Goal: Task Accomplishment & Management: Use online tool/utility

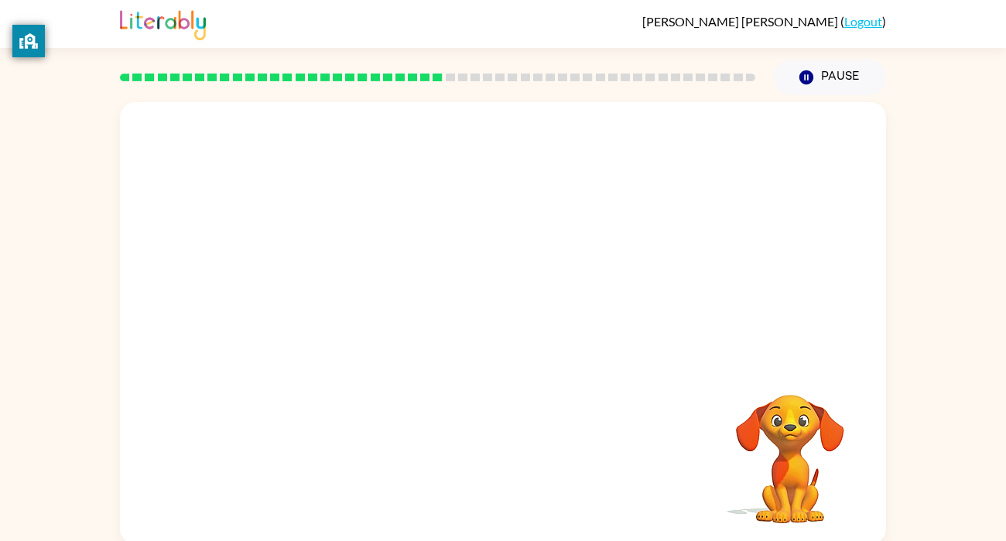
click at [333, 389] on div "Your browser must support playing .mp4 files to use Literably. Please try using…" at bounding box center [503, 323] width 766 height 442
click at [560, 220] on div at bounding box center [503, 232] width 766 height 260
click at [441, 432] on div at bounding box center [503, 323] width 766 height 442
click at [490, 323] on icon "button" at bounding box center [503, 330] width 27 height 27
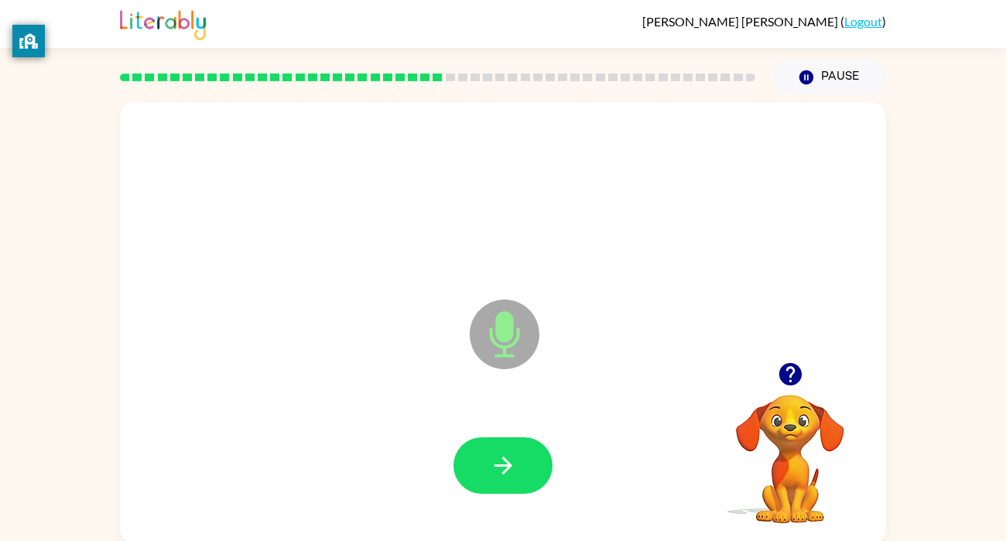
click at [490, 323] on icon at bounding box center [505, 334] width 70 height 70
click at [497, 477] on icon "button" at bounding box center [503, 465] width 27 height 27
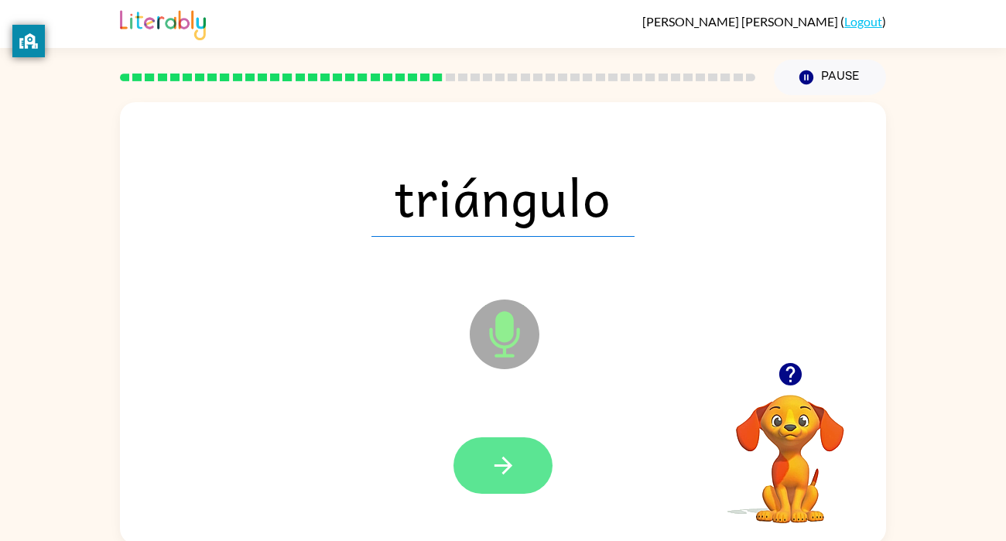
click at [541, 459] on button "button" at bounding box center [502, 465] width 99 height 56
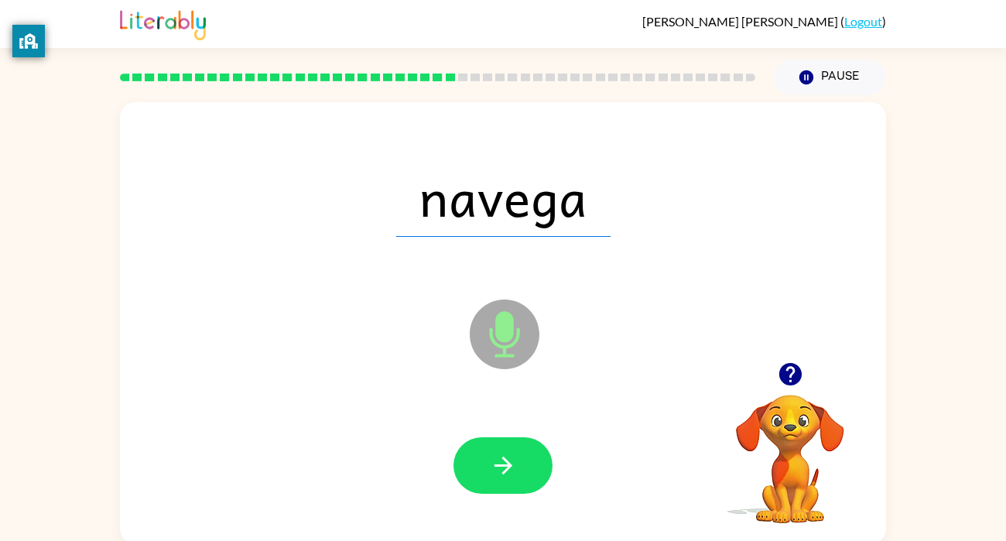
click at [541, 459] on button "button" at bounding box center [502, 465] width 99 height 56
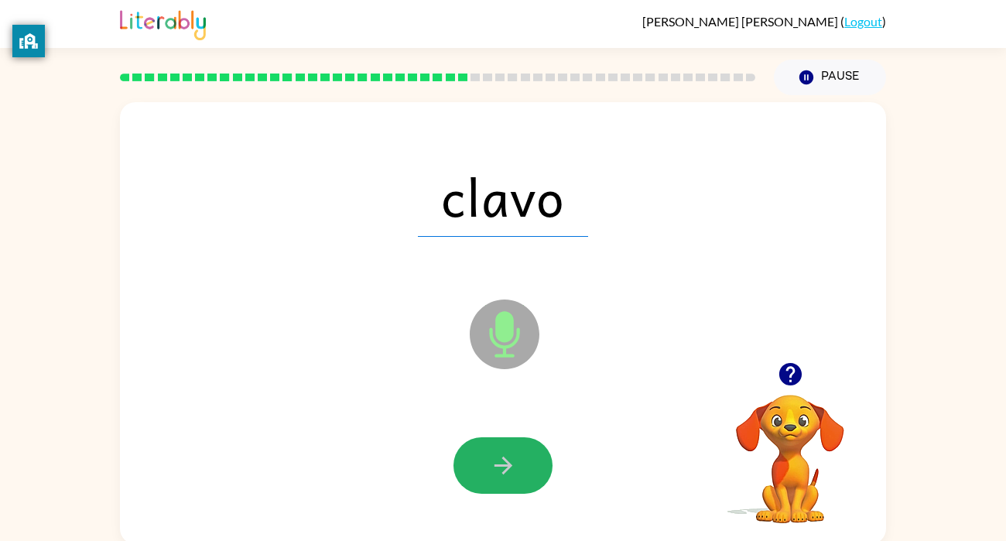
click at [541, 459] on button "button" at bounding box center [502, 465] width 99 height 56
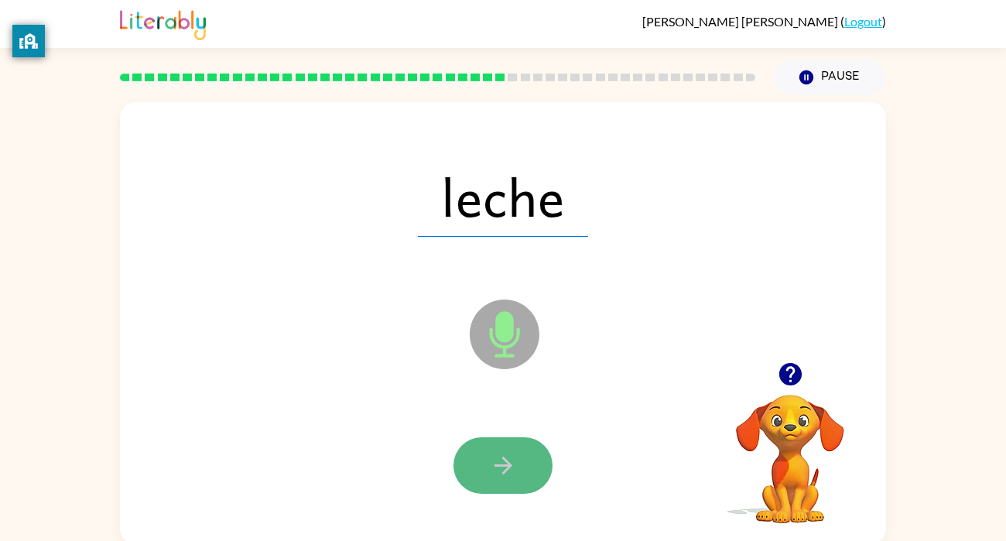
click at [534, 459] on button "button" at bounding box center [502, 465] width 99 height 56
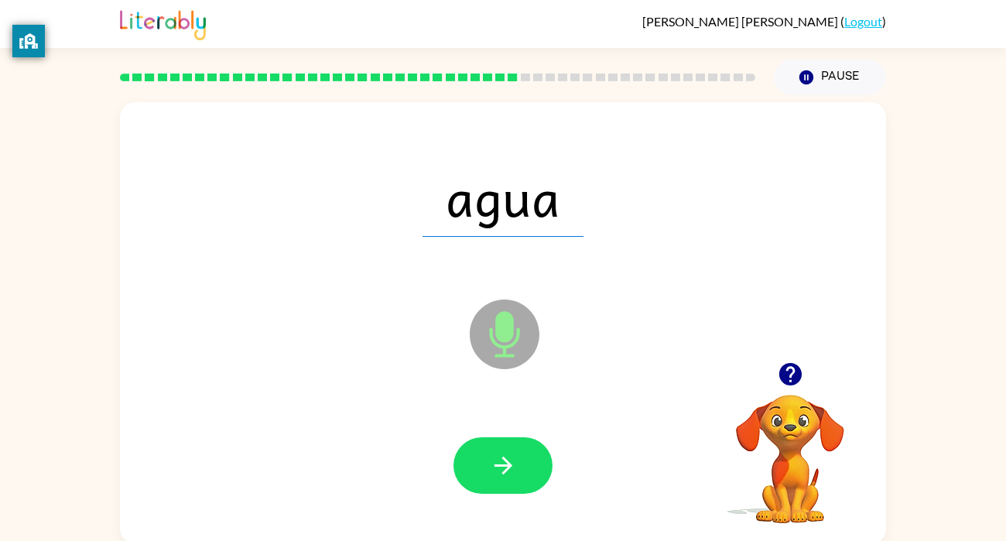
click at [531, 425] on div at bounding box center [502, 465] width 735 height 127
click at [497, 459] on icon "button" at bounding box center [503, 465] width 27 height 27
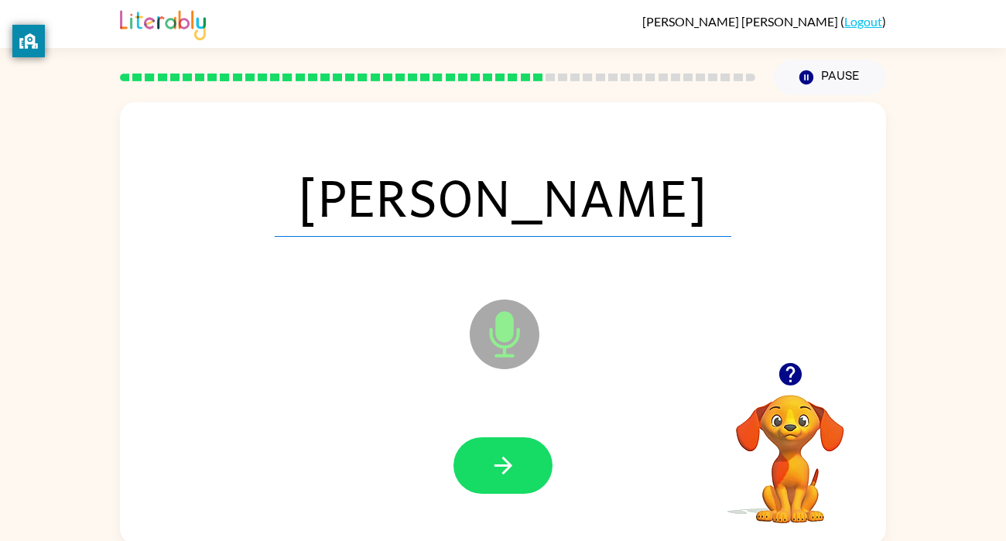
click at [486, 496] on div at bounding box center [502, 465] width 735 height 127
click at [503, 463] on icon "button" at bounding box center [503, 465] width 27 height 27
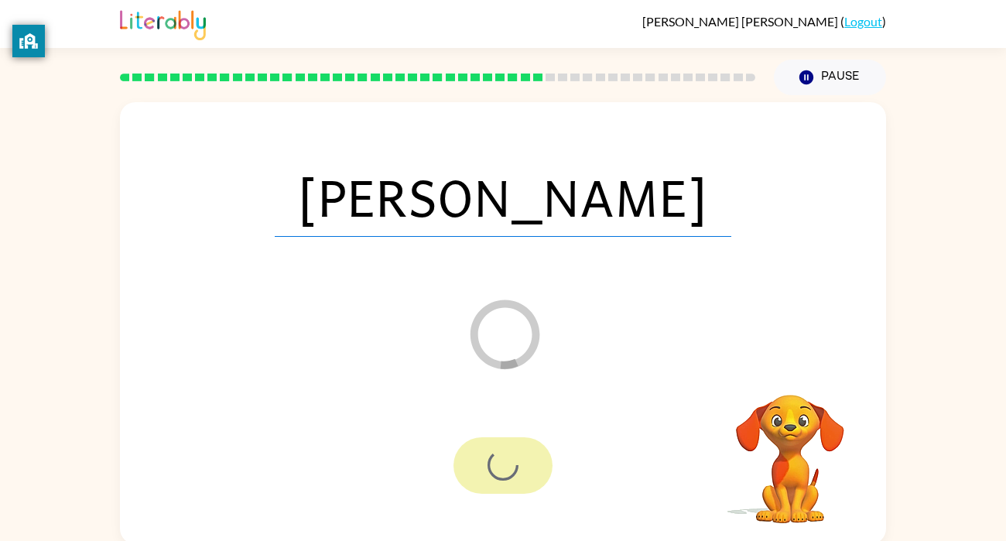
click at [505, 463] on div at bounding box center [502, 465] width 99 height 56
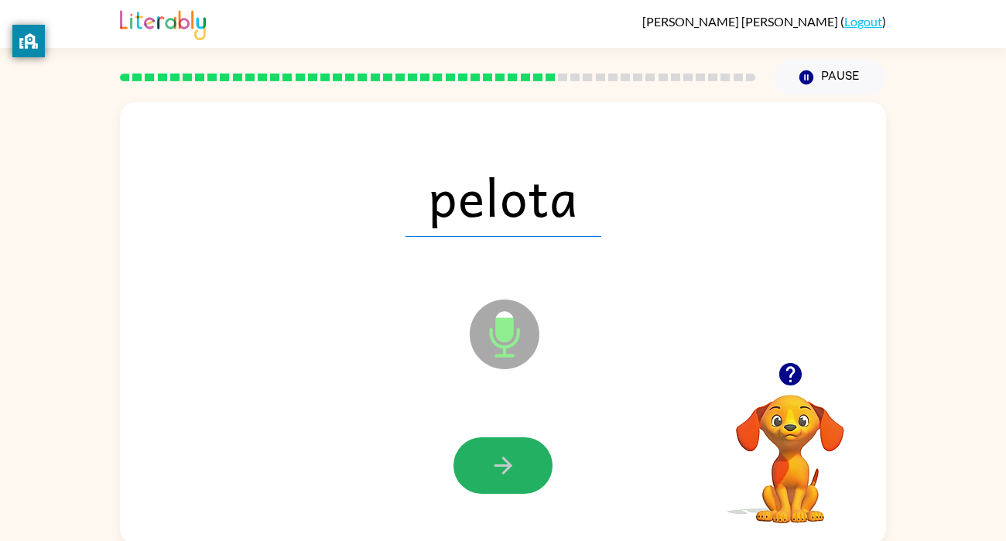
click at [505, 463] on icon "button" at bounding box center [503, 465] width 27 height 27
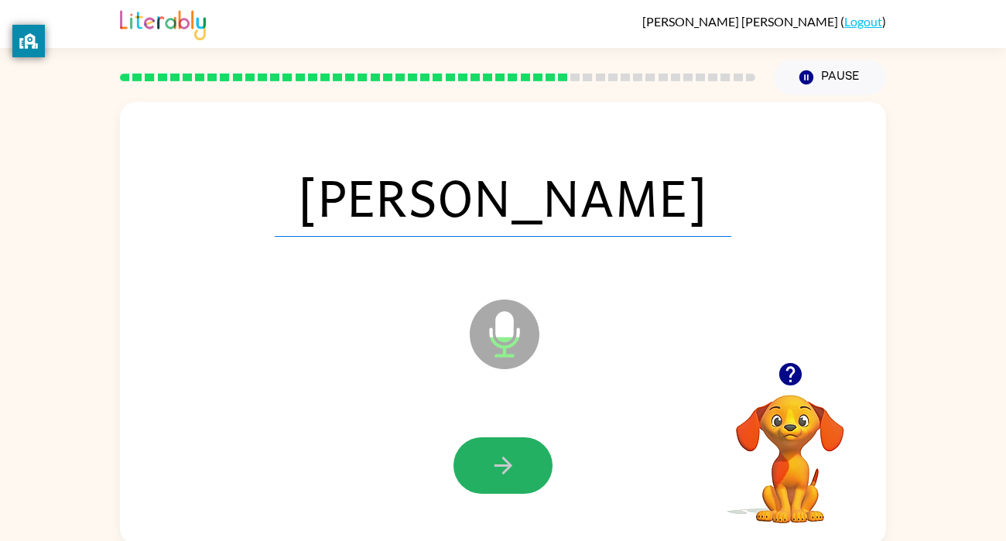
click at [505, 463] on icon "button" at bounding box center [503, 465] width 27 height 27
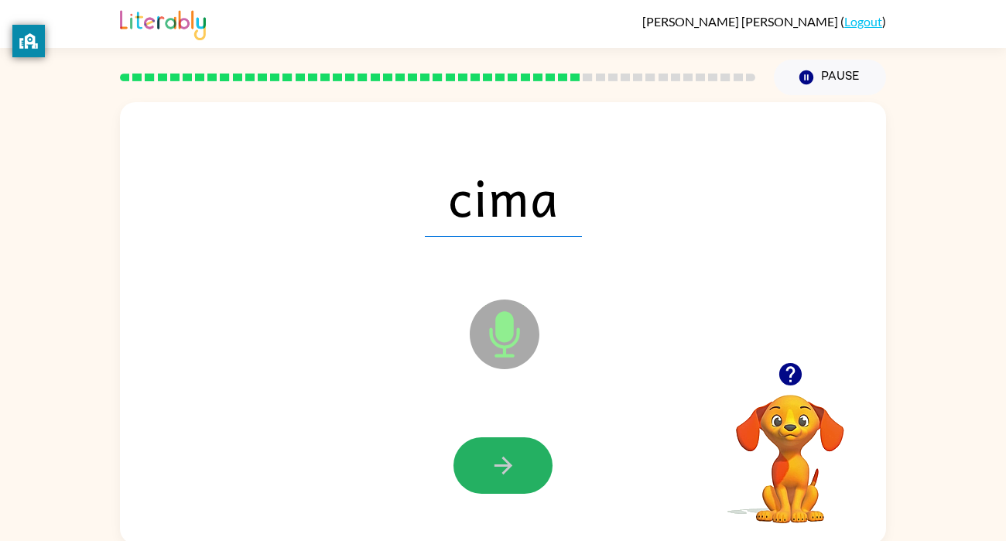
click at [525, 442] on button "button" at bounding box center [502, 465] width 99 height 56
click at [525, 442] on div at bounding box center [502, 465] width 99 height 56
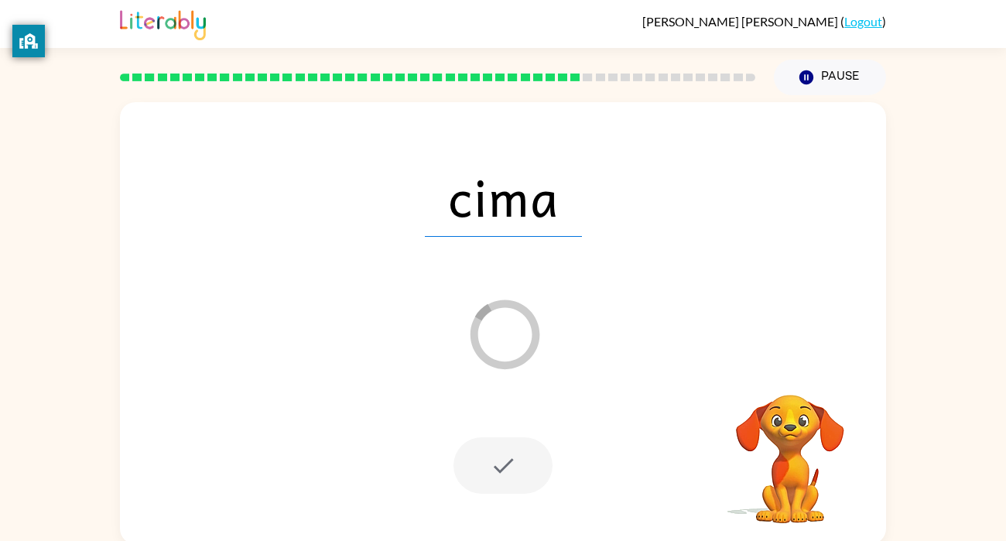
click at [525, 442] on div at bounding box center [502, 465] width 99 height 56
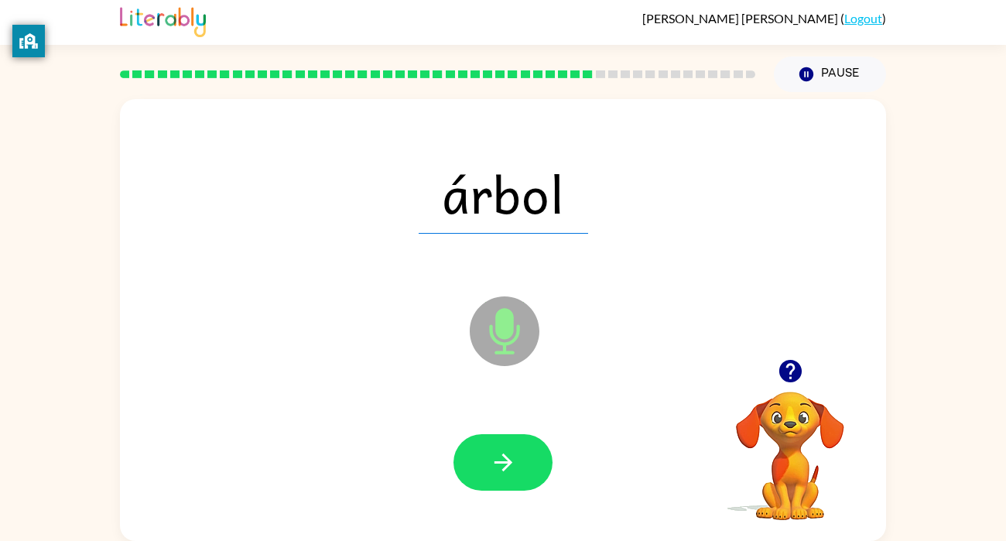
scroll to position [4, 0]
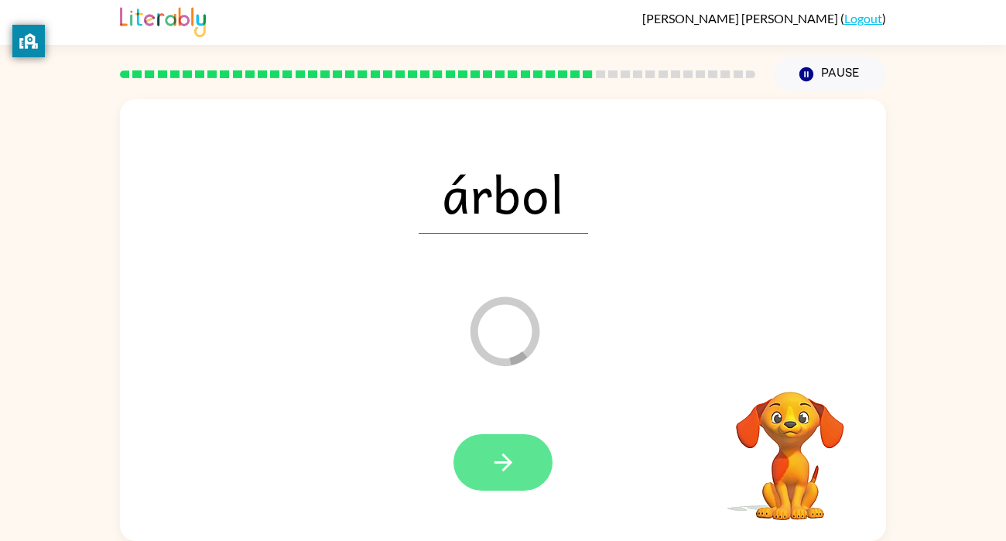
click at [524, 442] on button "button" at bounding box center [502, 462] width 99 height 56
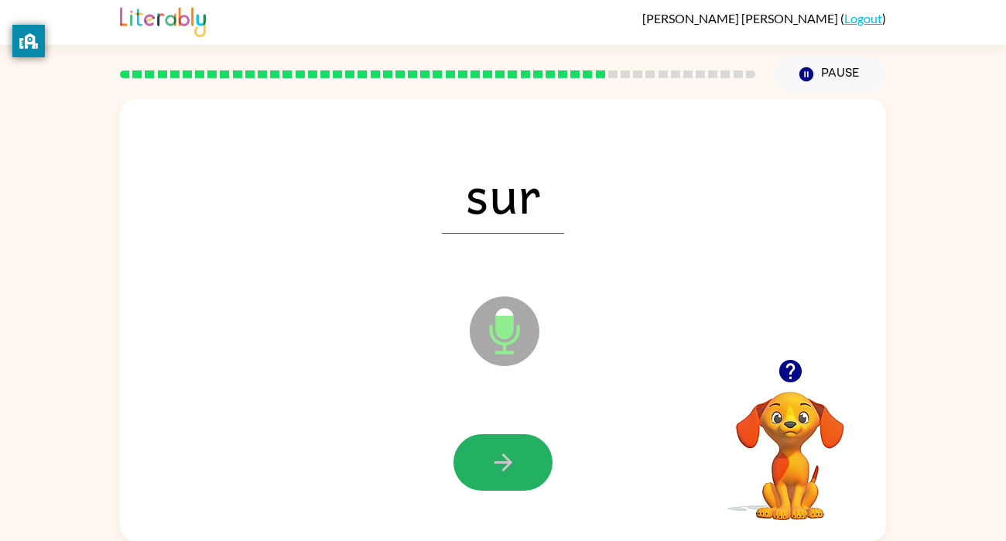
click at [524, 442] on button "button" at bounding box center [502, 462] width 99 height 56
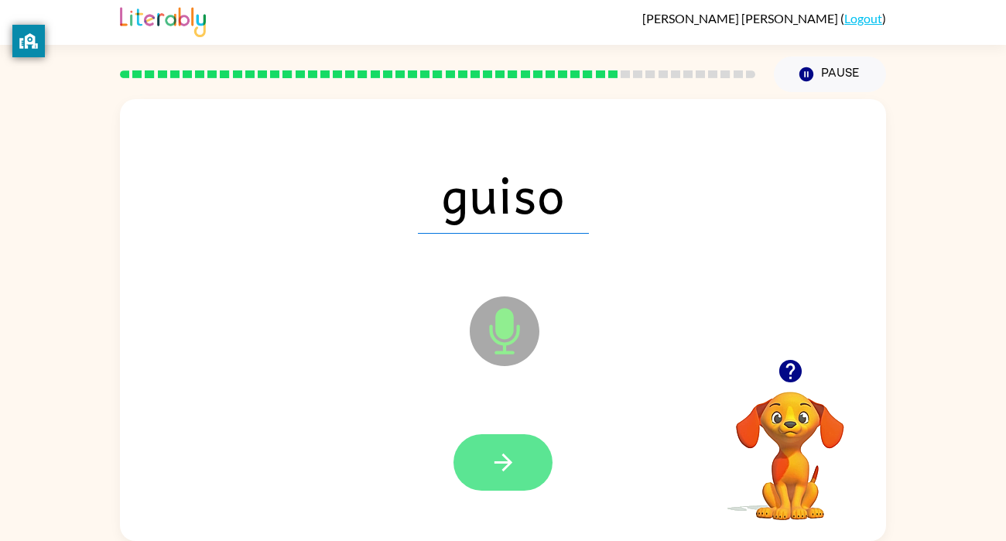
click at [523, 444] on button "button" at bounding box center [502, 462] width 99 height 56
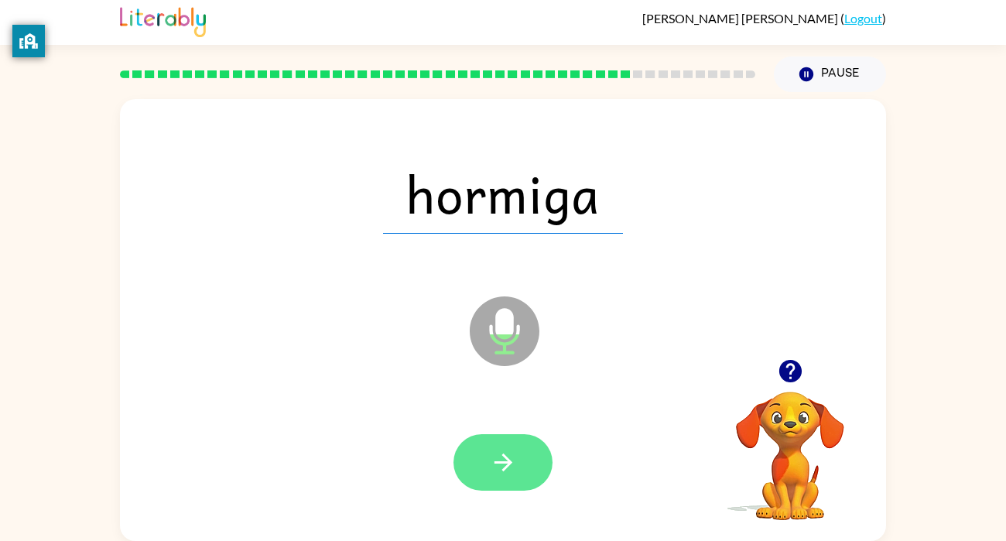
click at [500, 463] on icon "button" at bounding box center [503, 462] width 27 height 27
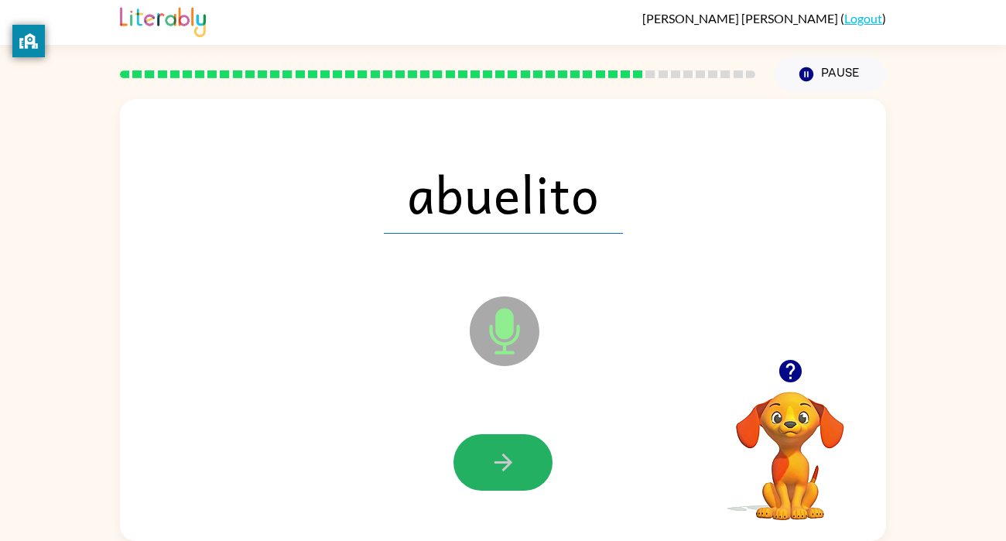
click at [500, 463] on icon "button" at bounding box center [503, 462] width 27 height 27
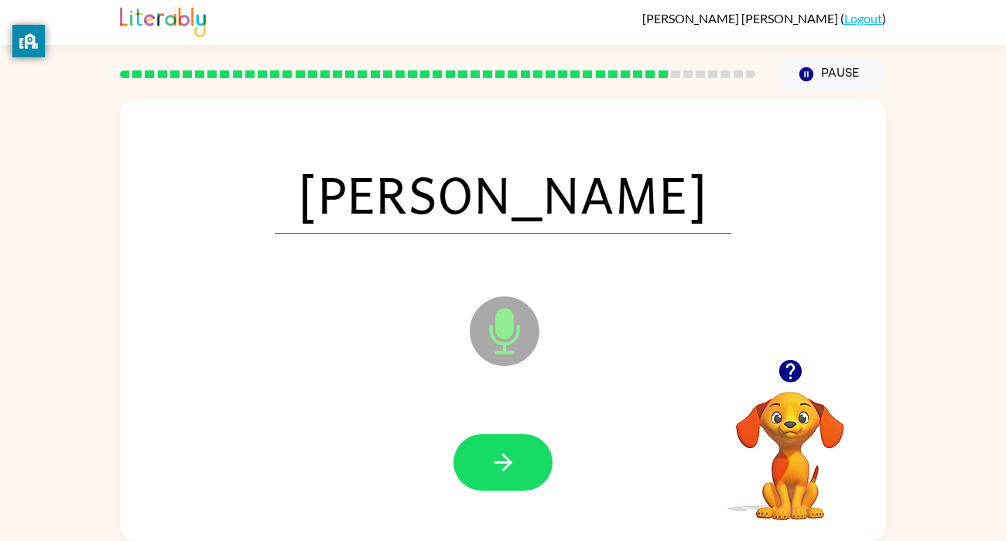
click at [500, 463] on icon "button" at bounding box center [503, 462] width 27 height 27
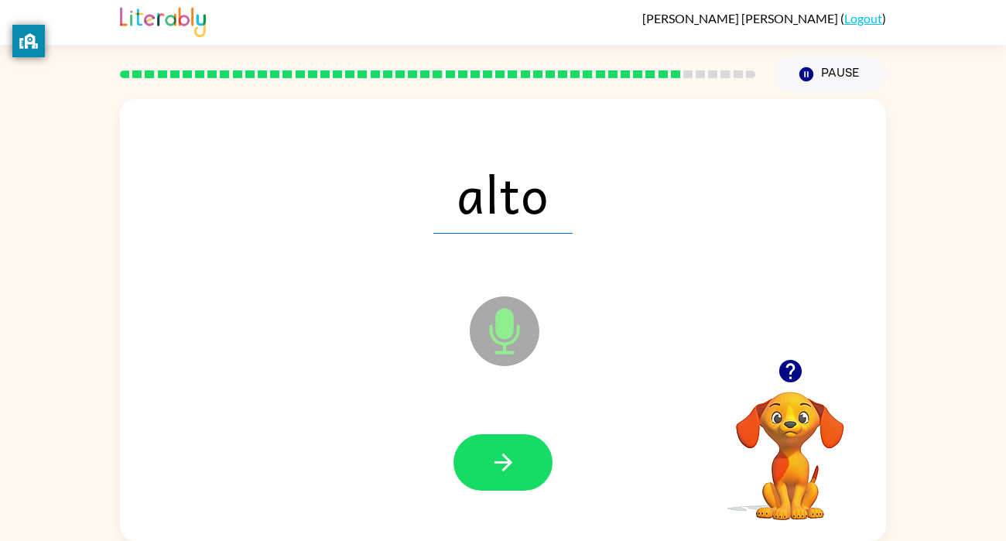
click at [500, 463] on icon "button" at bounding box center [503, 462] width 27 height 27
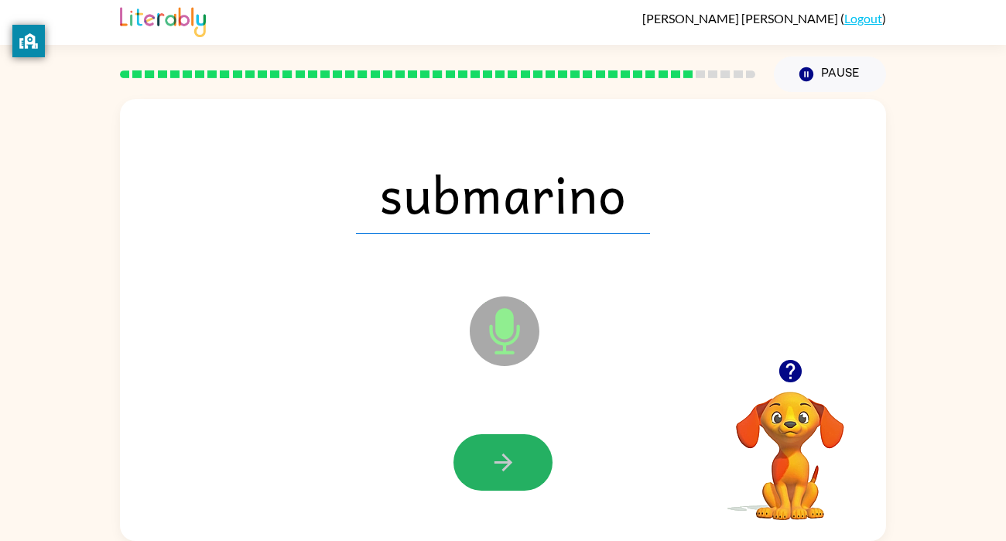
click at [500, 463] on icon "button" at bounding box center [503, 462] width 27 height 27
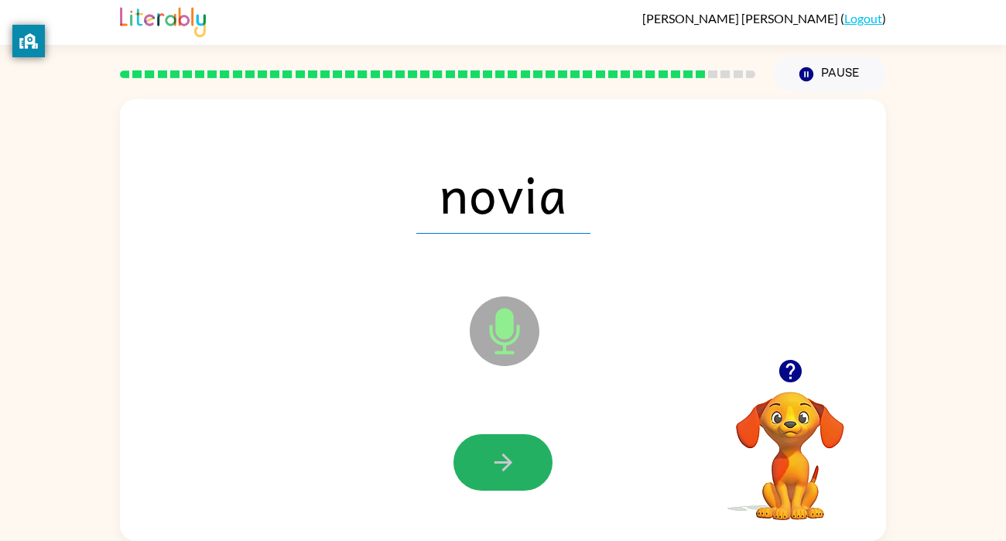
click at [500, 463] on icon "button" at bounding box center [503, 462] width 27 height 27
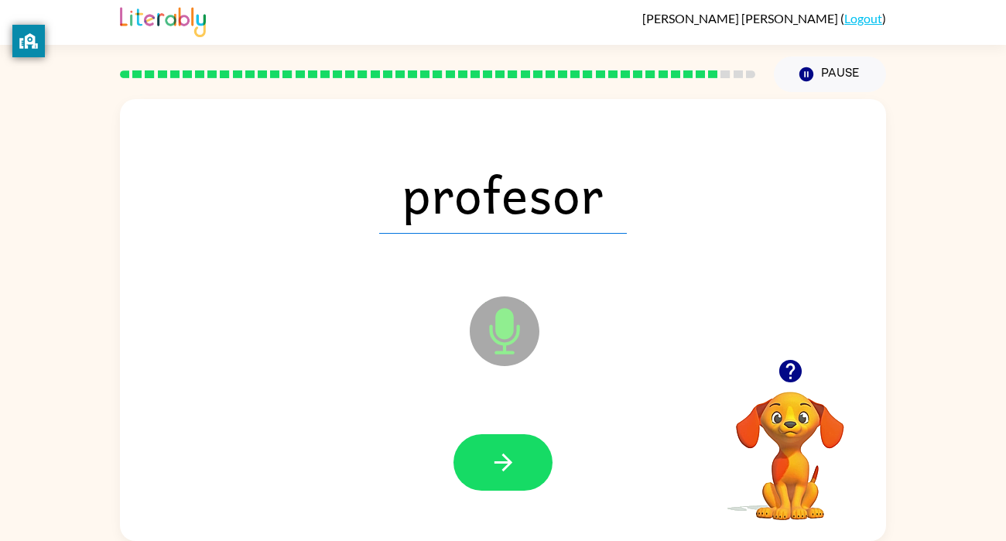
click at [500, 463] on icon "button" at bounding box center [503, 462] width 27 height 27
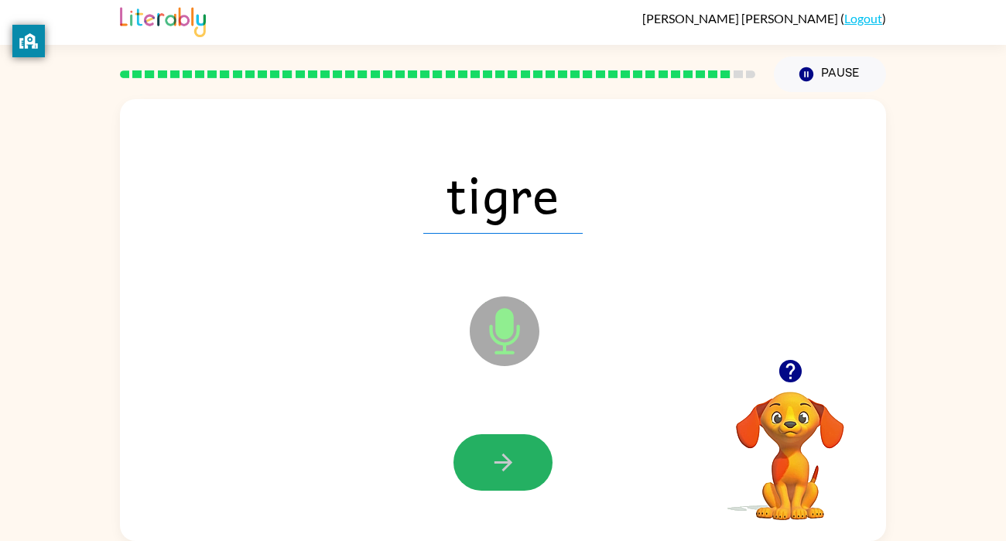
click at [500, 463] on icon "button" at bounding box center [503, 462] width 27 height 27
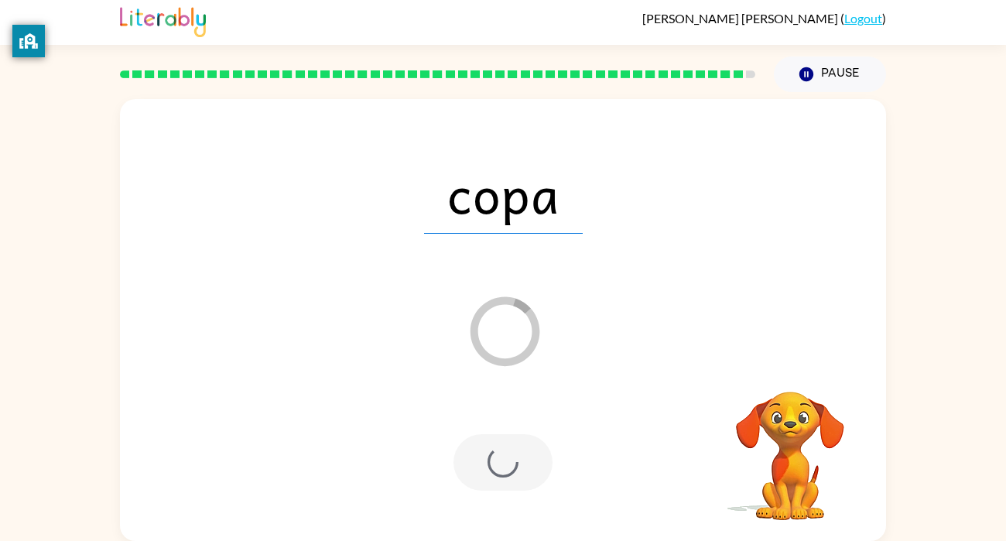
scroll to position [0, 0]
